Goal: Check status: Check status

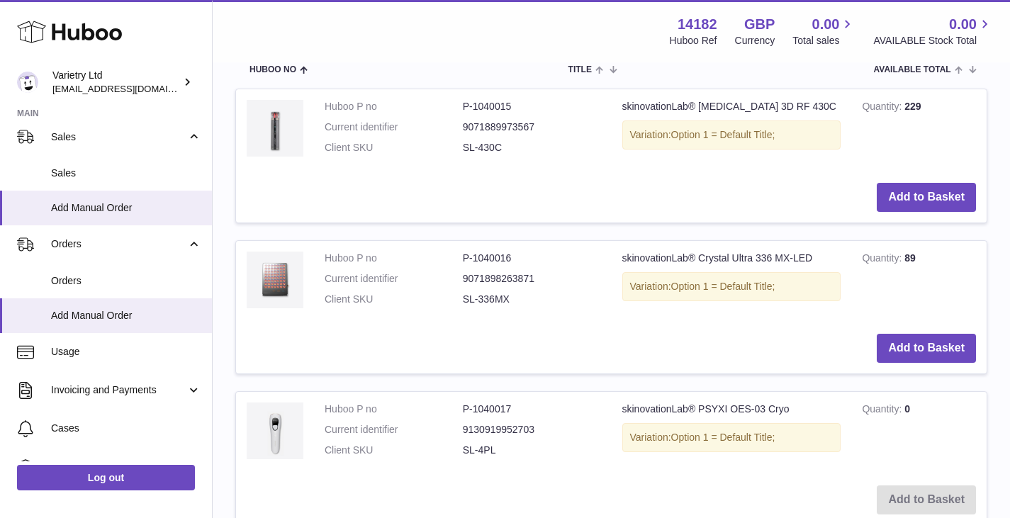
scroll to position [142, 0]
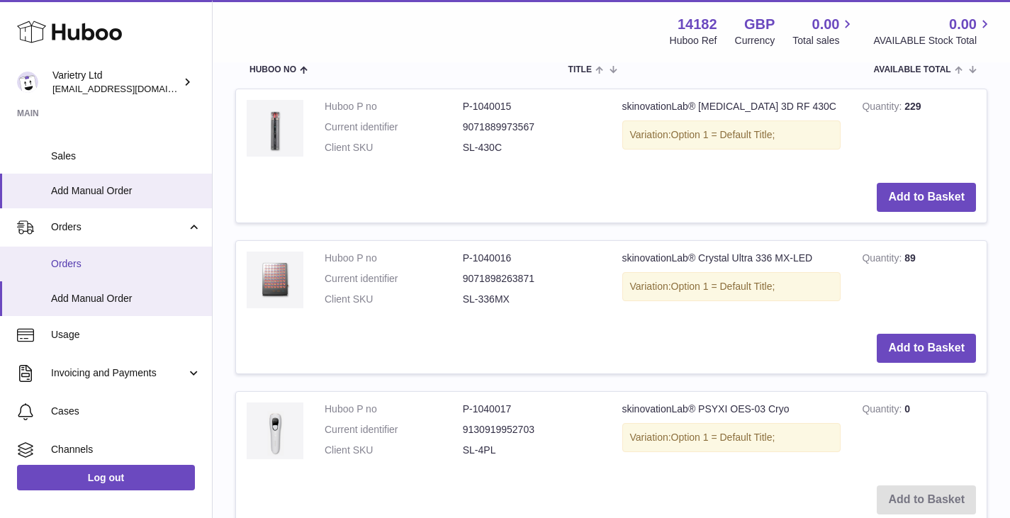
click at [86, 270] on link "Orders" at bounding box center [106, 264] width 212 height 35
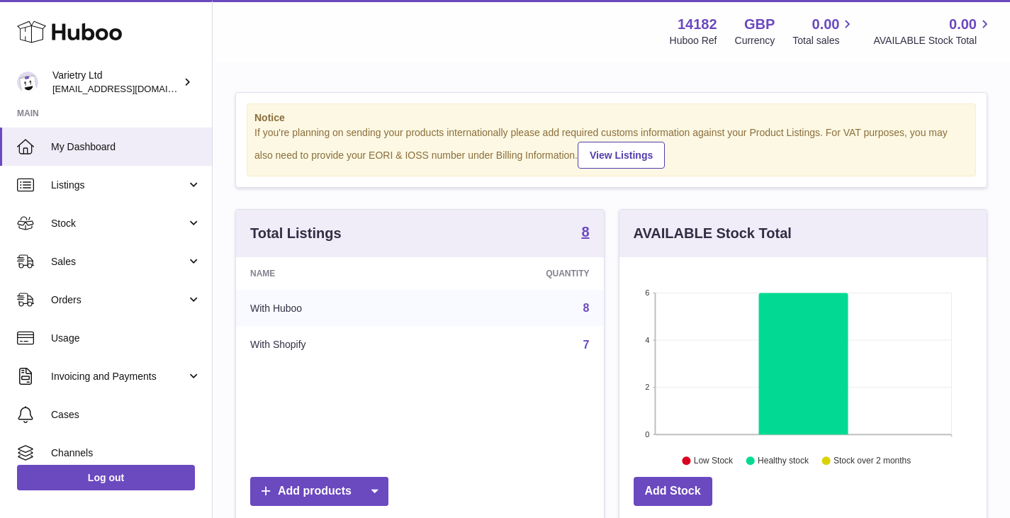
scroll to position [221, 367]
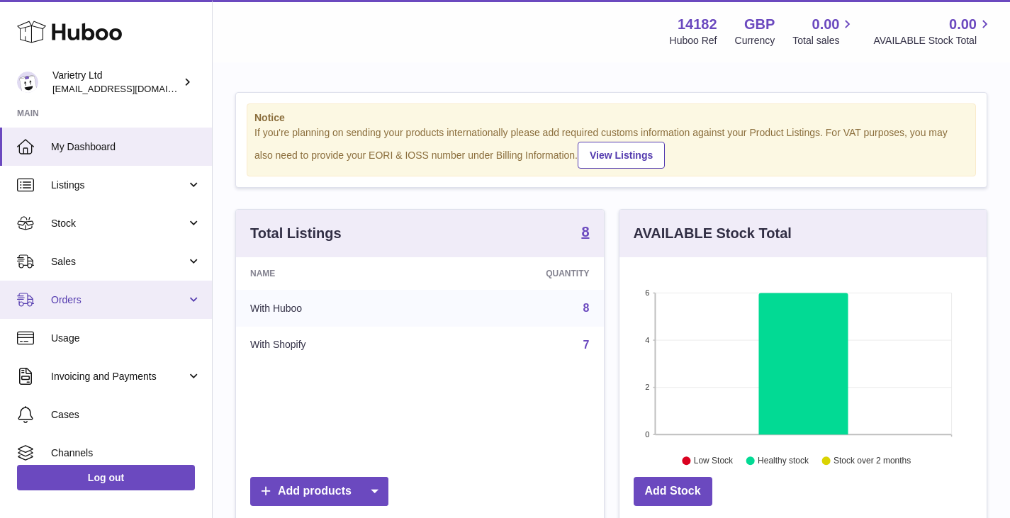
click at [91, 296] on span "Orders" at bounding box center [118, 299] width 135 height 13
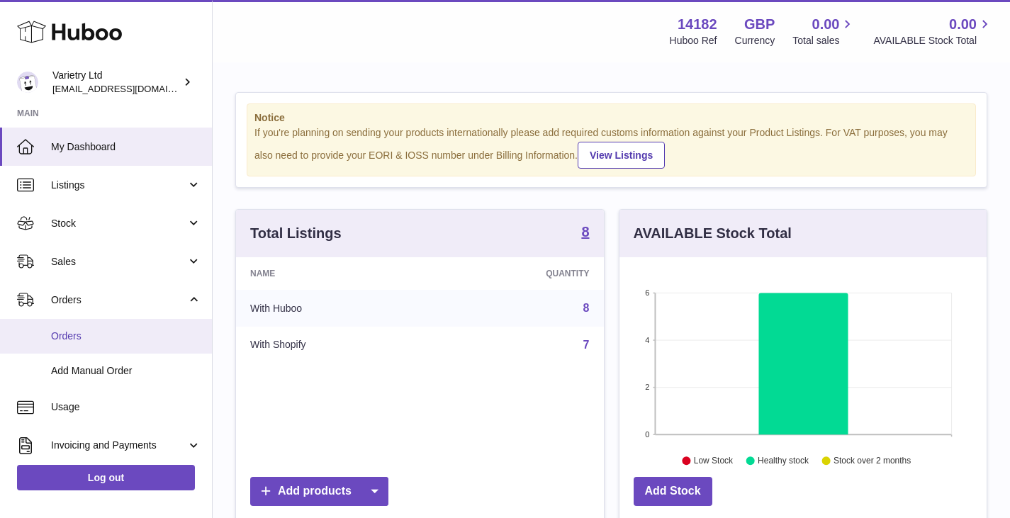
click at [67, 332] on span "Orders" at bounding box center [126, 336] width 150 height 13
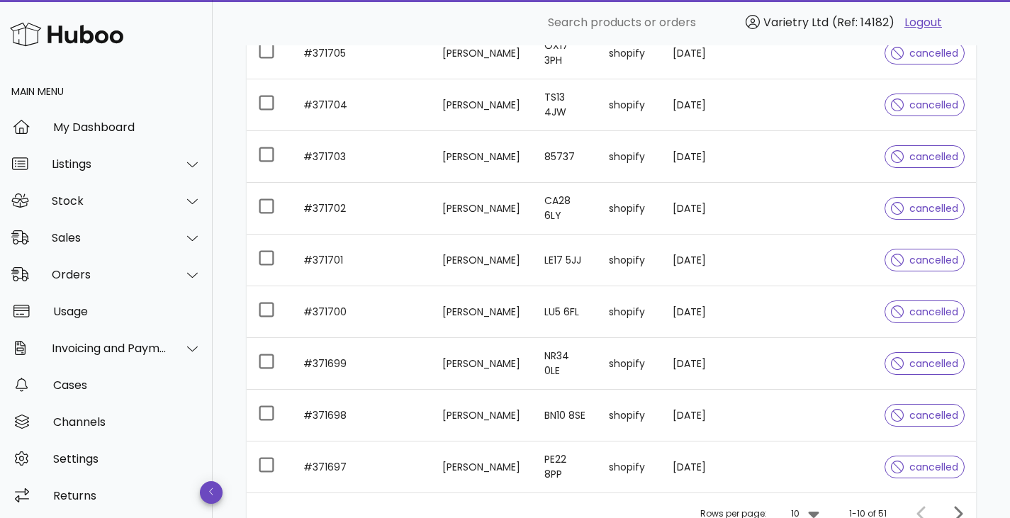
scroll to position [1, 0]
click at [79, 233] on div "Sales" at bounding box center [110, 236] width 116 height 13
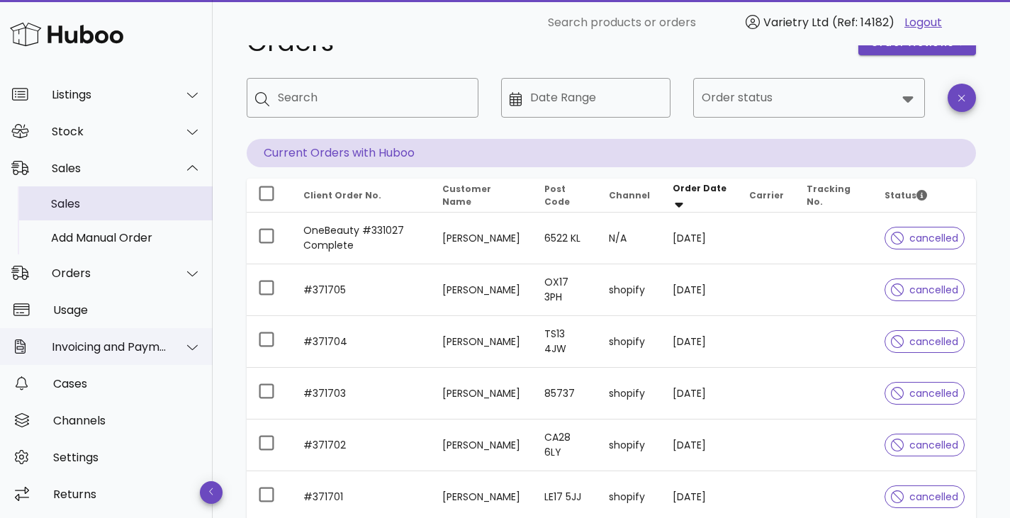
scroll to position [71, 0]
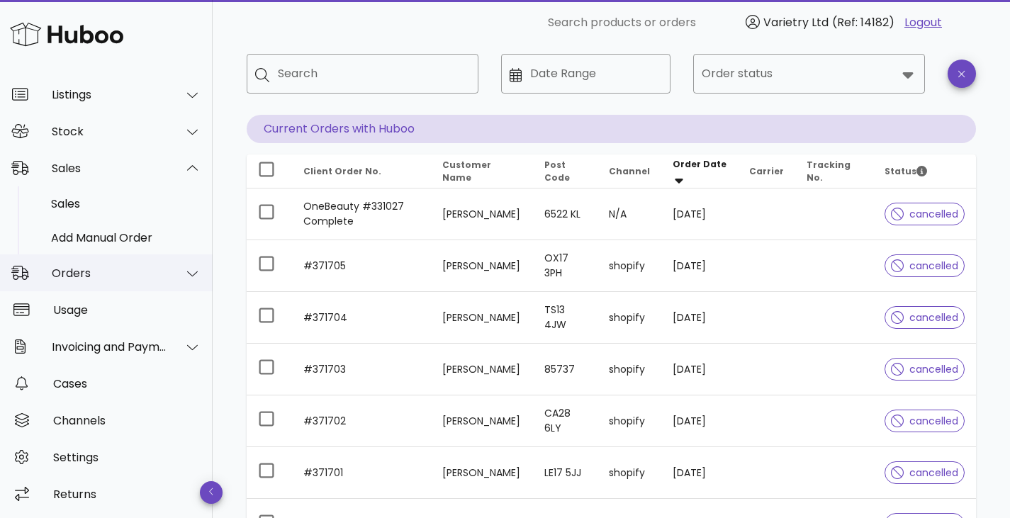
click at [76, 281] on div "Orders" at bounding box center [106, 273] width 213 height 37
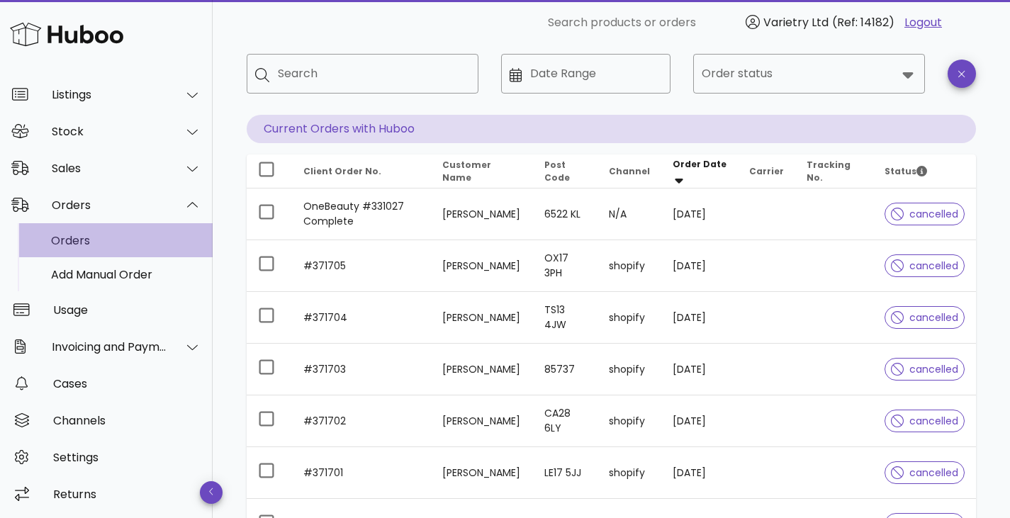
click at [66, 243] on div "Orders" at bounding box center [126, 240] width 150 height 13
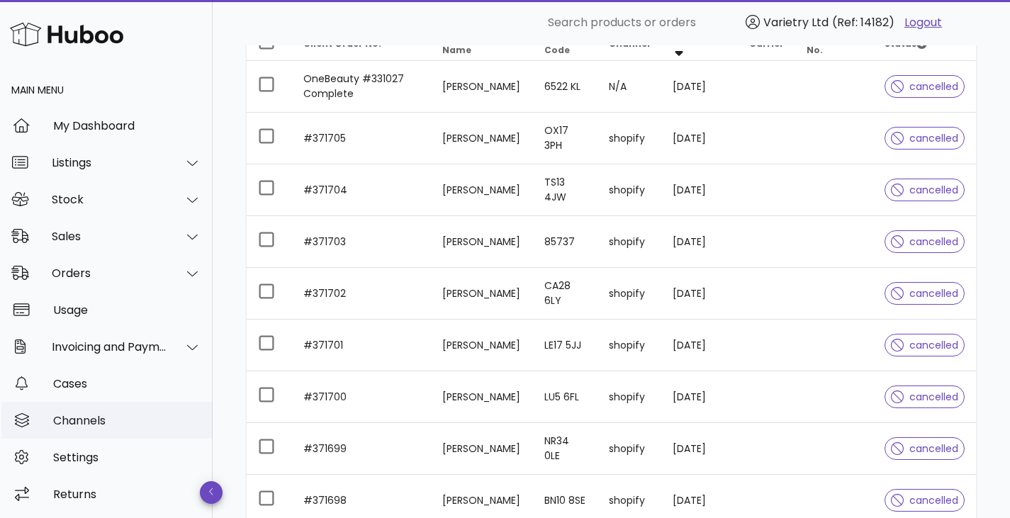
scroll to position [213, 0]
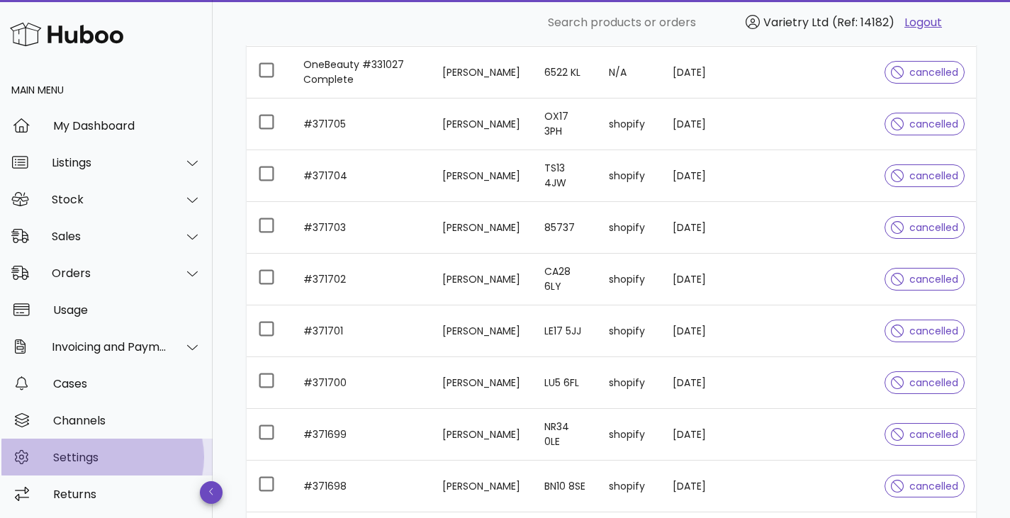
click at [83, 465] on div "Settings" at bounding box center [127, 457] width 148 height 30
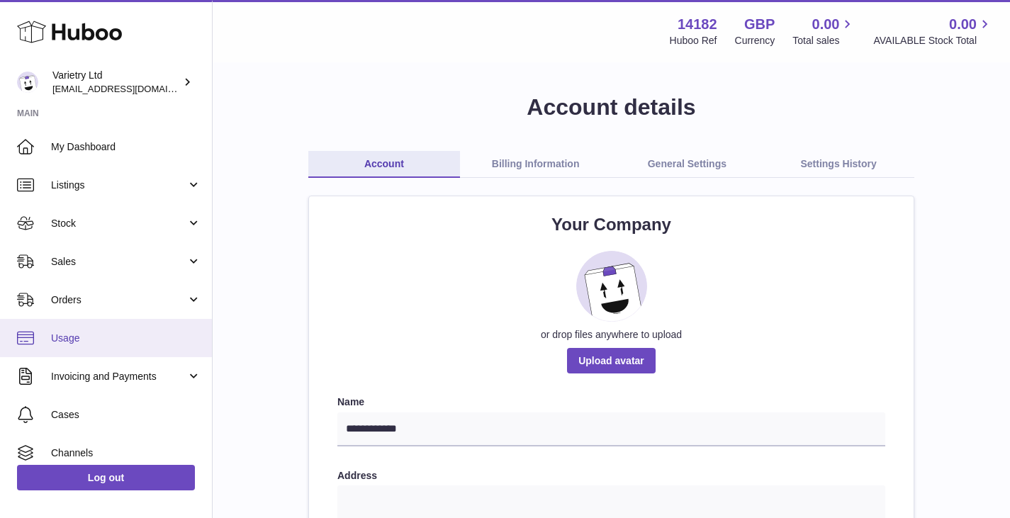
click at [76, 345] on span "Usage" at bounding box center [126, 338] width 150 height 13
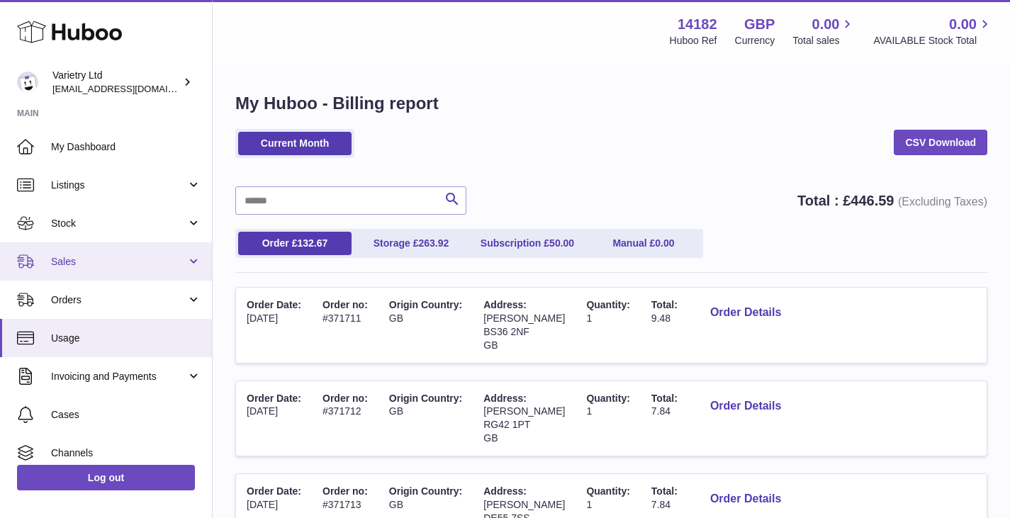
click at [80, 264] on span "Sales" at bounding box center [118, 261] width 135 height 13
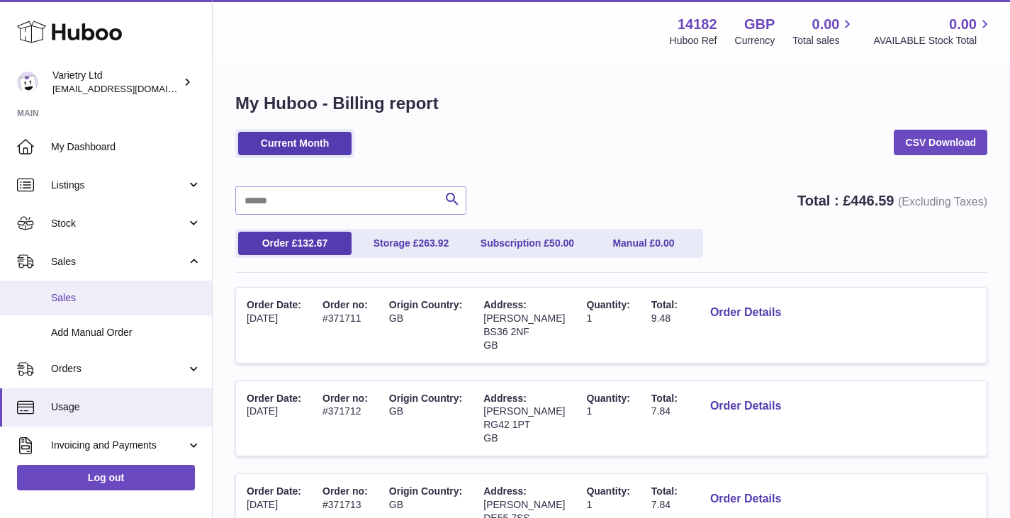
click at [74, 298] on span "Sales" at bounding box center [126, 297] width 150 height 13
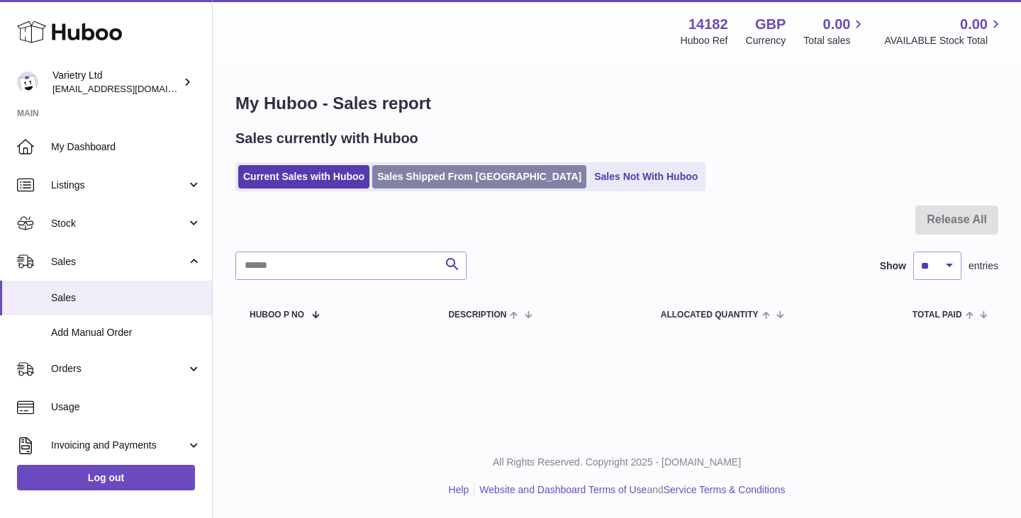
click at [440, 179] on link "Sales Shipped From [GEOGRAPHIC_DATA]" at bounding box center [479, 176] width 214 height 23
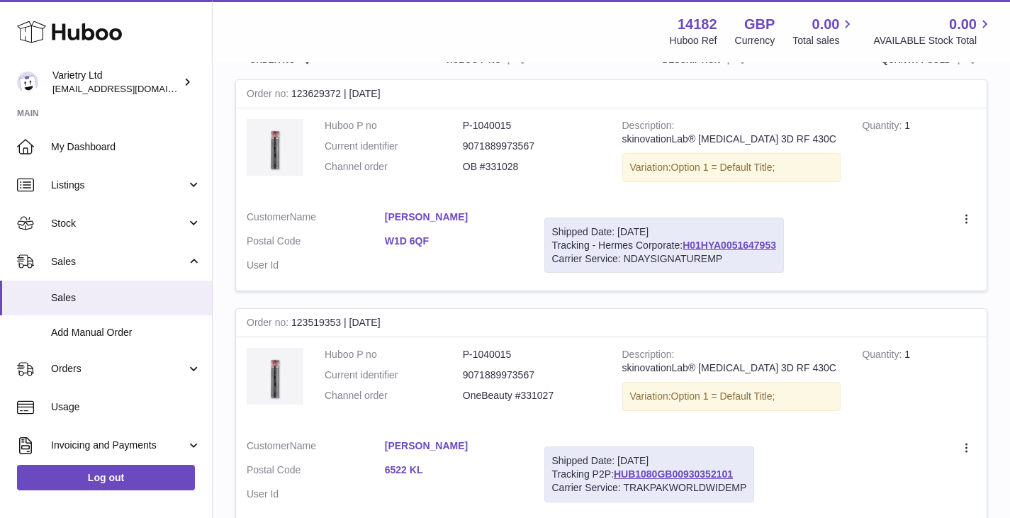
scroll to position [284, 0]
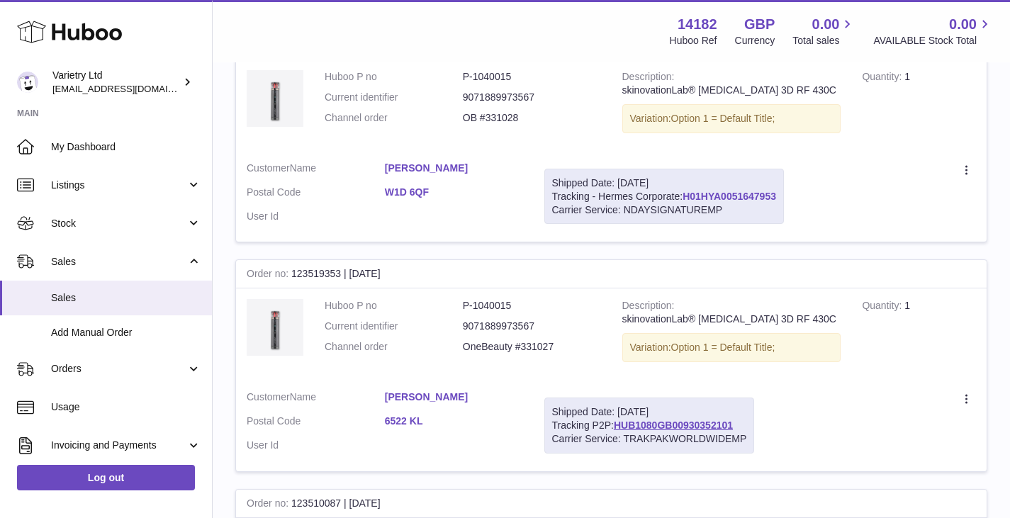
click at [738, 193] on link "H01HYA0051647953" at bounding box center [730, 196] width 94 height 11
drag, startPoint x: 746, startPoint y: 420, endPoint x: 620, endPoint y: 429, distance: 126.5
click at [620, 429] on div "Shipped Date: [DATE] Tracking P2P: HUB1080GB00930352101 Carrier Service: TRAKPA…" at bounding box center [649, 426] width 211 height 56
copy link "HUB1080GB00930352101"
click at [676, 427] on link "HUB1080GB00930352101" at bounding box center [673, 425] width 119 height 11
